Goal: Navigation & Orientation: Find specific page/section

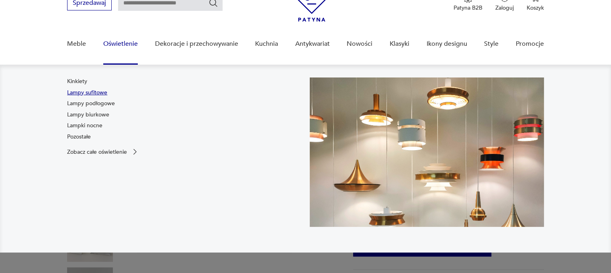
click at [86, 92] on link "Lampy sufitowe" at bounding box center [87, 93] width 40 height 8
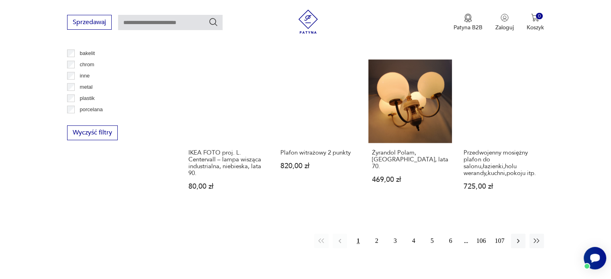
scroll to position [814, 0]
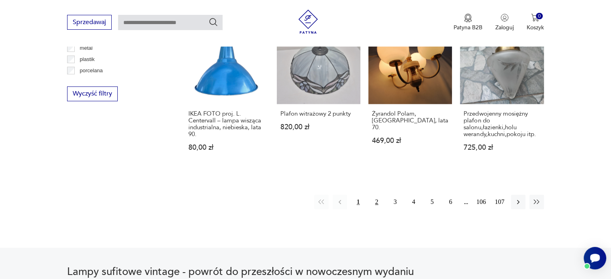
click at [375, 195] on button "2" at bounding box center [376, 202] width 14 height 14
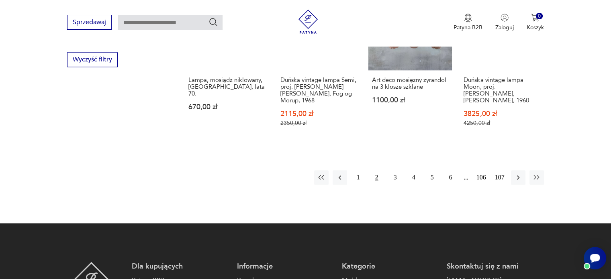
scroll to position [871, 0]
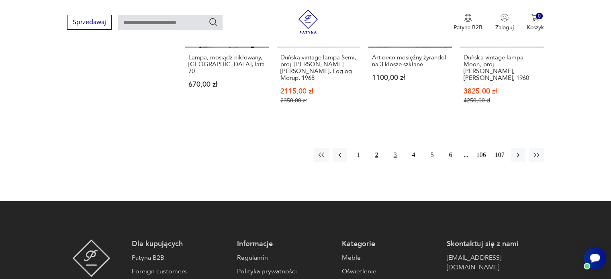
click at [393, 148] on button "3" at bounding box center [395, 155] width 14 height 14
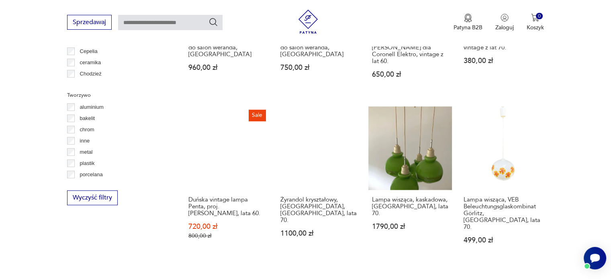
scroll to position [831, 0]
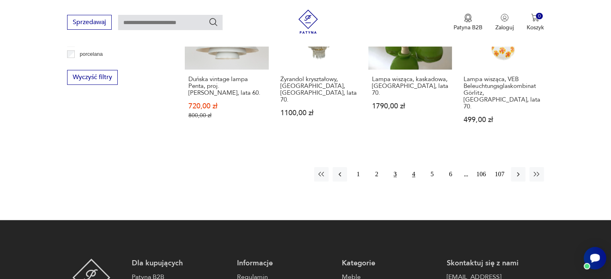
click at [416, 167] on button "4" at bounding box center [413, 174] width 14 height 14
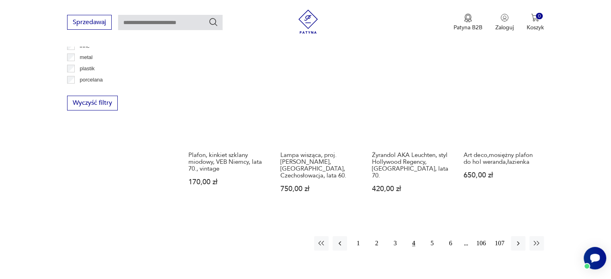
scroll to position [831, 0]
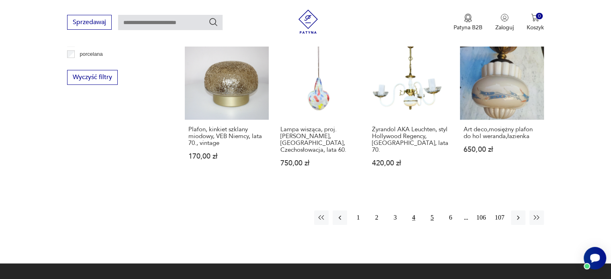
click at [431, 210] on button "5" at bounding box center [432, 217] width 14 height 14
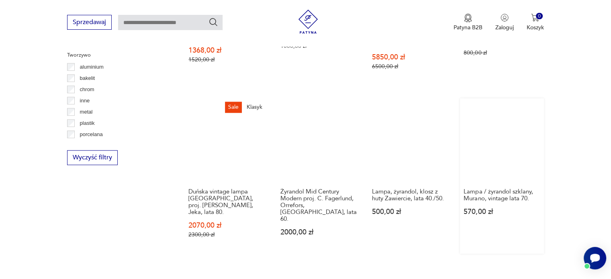
scroll to position [791, 0]
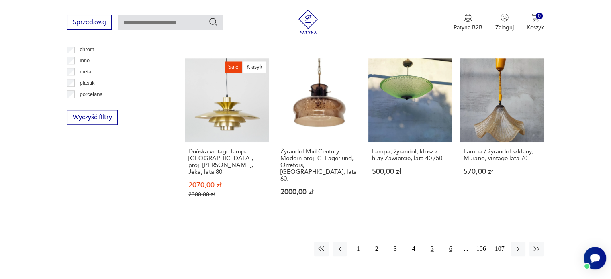
click at [450, 242] on button "6" at bounding box center [450, 249] width 14 height 14
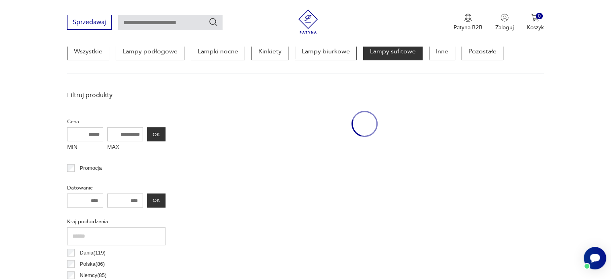
scroll to position [198, 0]
